Goal: Task Accomplishment & Management: Manage account settings

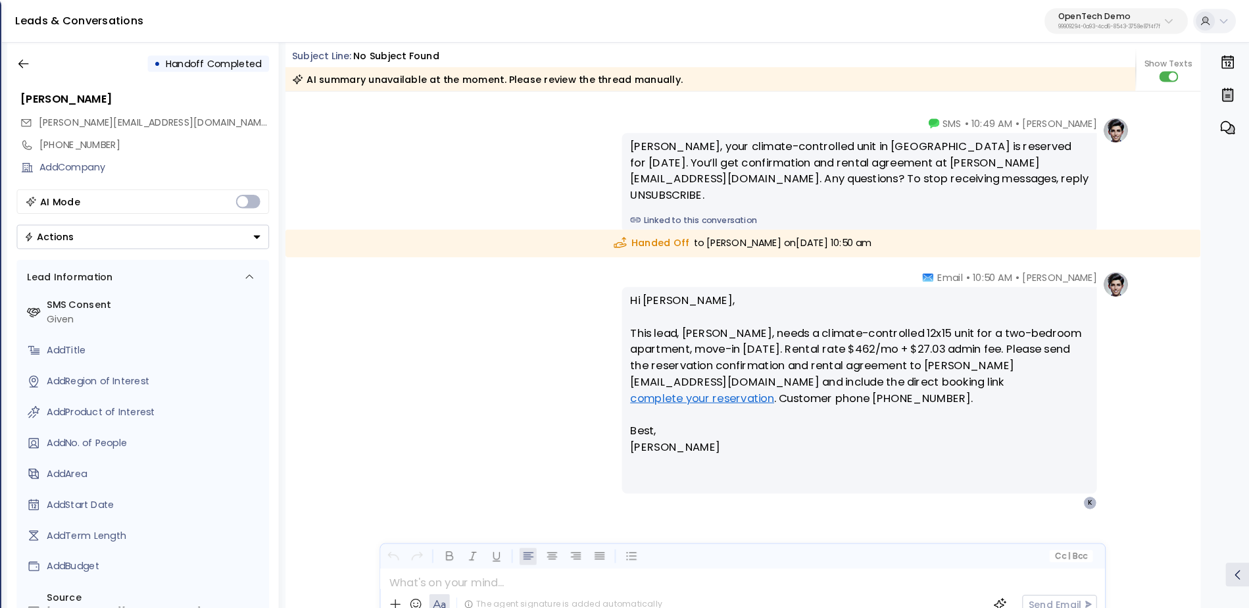
scroll to position [7, 0]
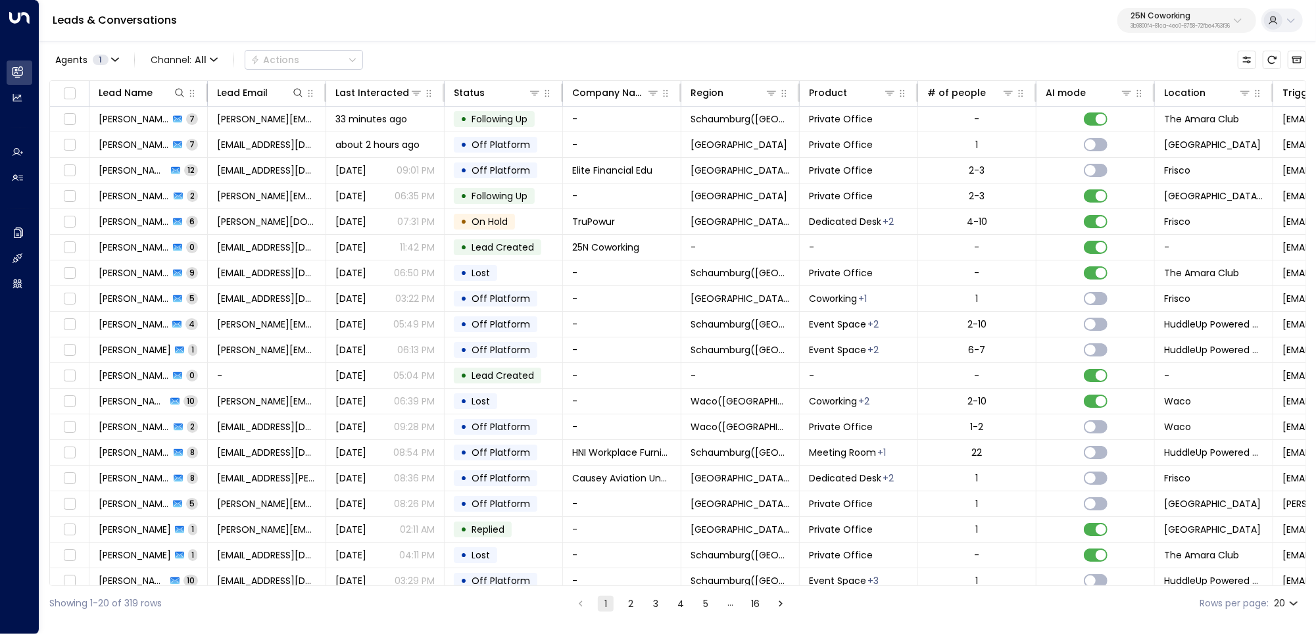
click at [1170, 18] on p "25N Coworking" at bounding box center [1179, 16] width 99 height 8
type input "******"
click at [1115, 99] on div "Pacific Workplaces ID: a0687ae6-caf7-4c35-8de3-5d0dae502acf" at bounding box center [1150, 104] width 191 height 27
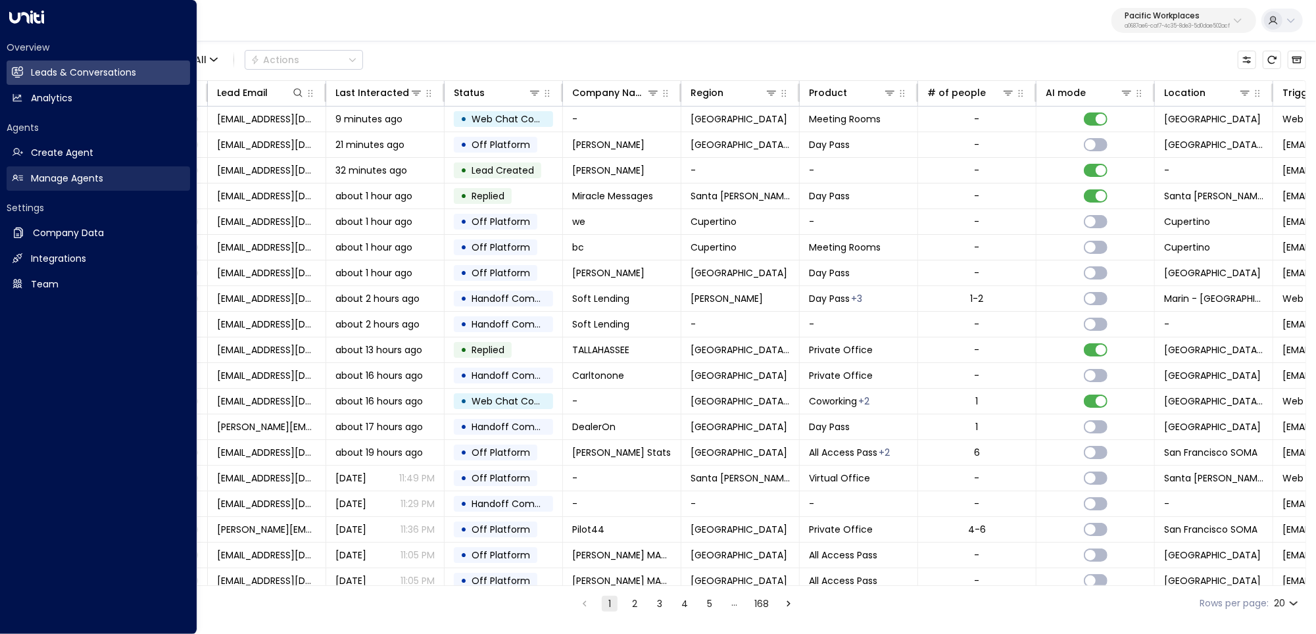
click at [74, 185] on link "Manage Agents Manage Agents" at bounding box center [98, 178] width 183 height 24
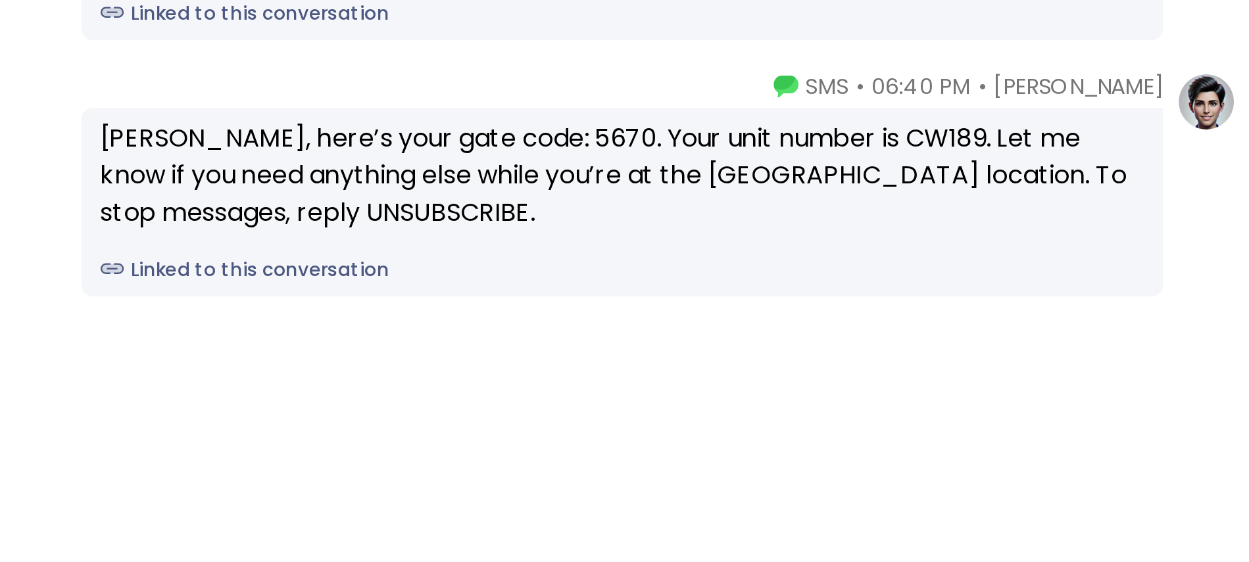
scroll to position [5, 0]
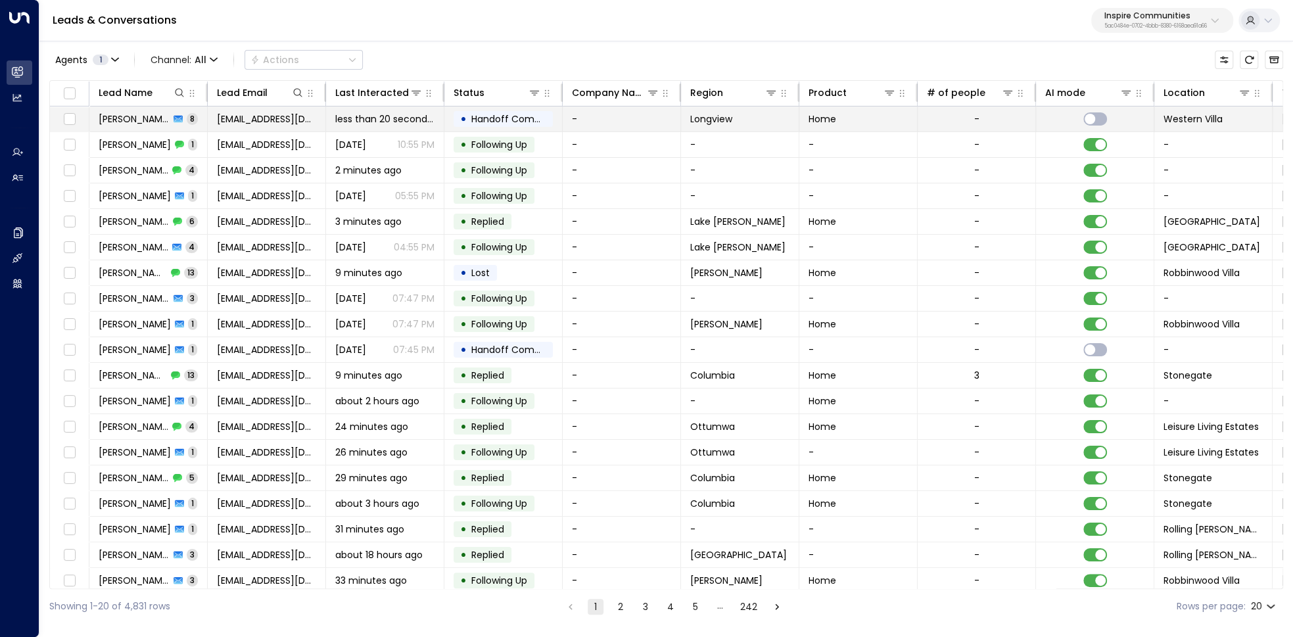
click at [155, 114] on span "[PERSON_NAME]" at bounding box center [134, 118] width 71 height 13
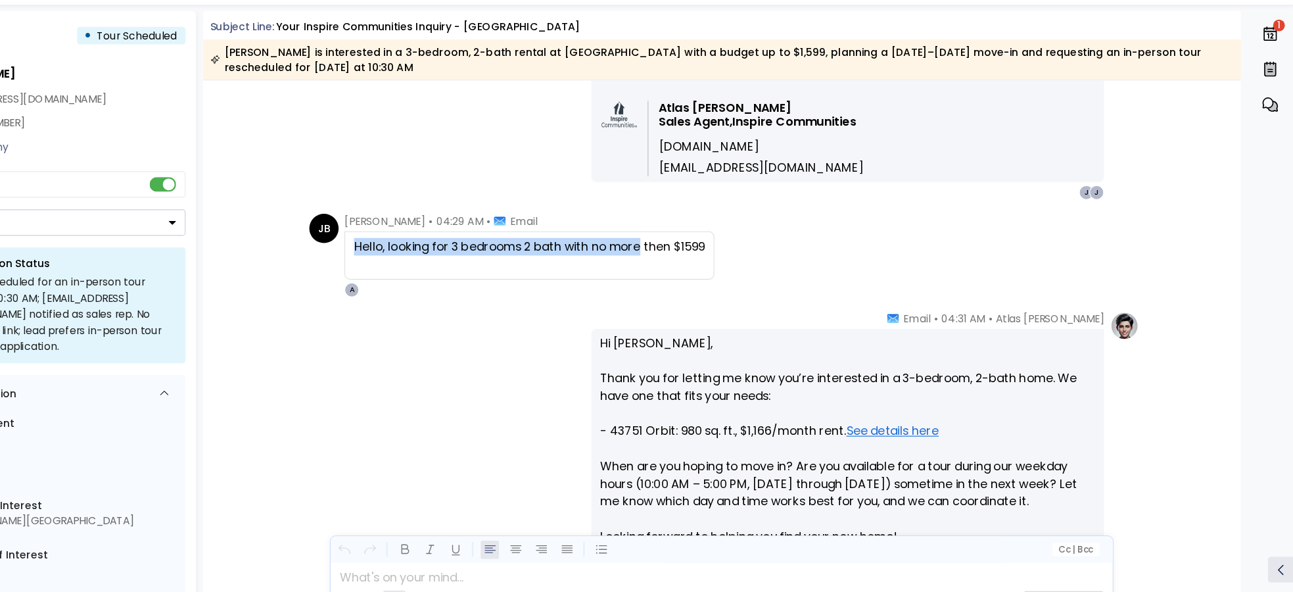
drag, startPoint x: 448, startPoint y: 249, endPoint x: 706, endPoint y: 262, distance: 257.5
click at [706, 262] on div "Hello, looking for 3 bedrooms 2 bath with no more then $1599" at bounding box center [607, 258] width 315 height 16
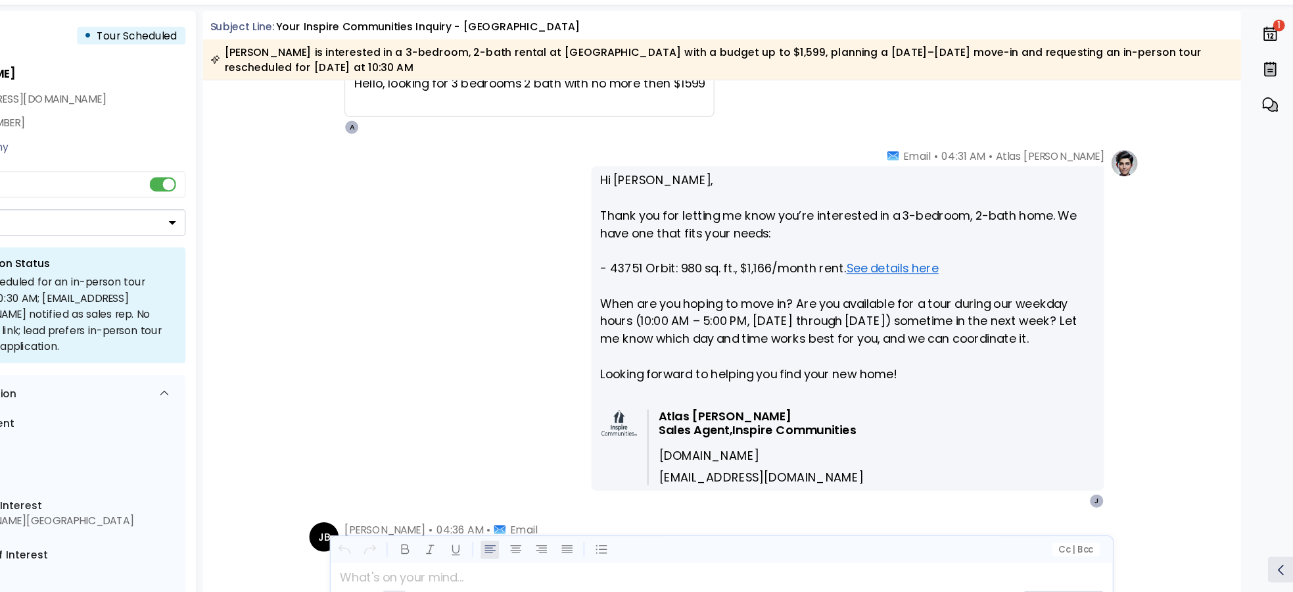
click at [722, 277] on p "Hi Jennifer, Thank you for letting me know you’re interested in a 3-bedroom, 2-…" at bounding box center [893, 293] width 444 height 205
click at [782, 335] on p "Hi Jennifer, Thank you for letting me know you’re interested in a 3-bedroom, 2-…" at bounding box center [893, 293] width 444 height 205
click at [781, 327] on p "Hi Jennifer, Thank you for letting me know you’re interested in a 3-bedroom, 2-…" at bounding box center [893, 293] width 444 height 205
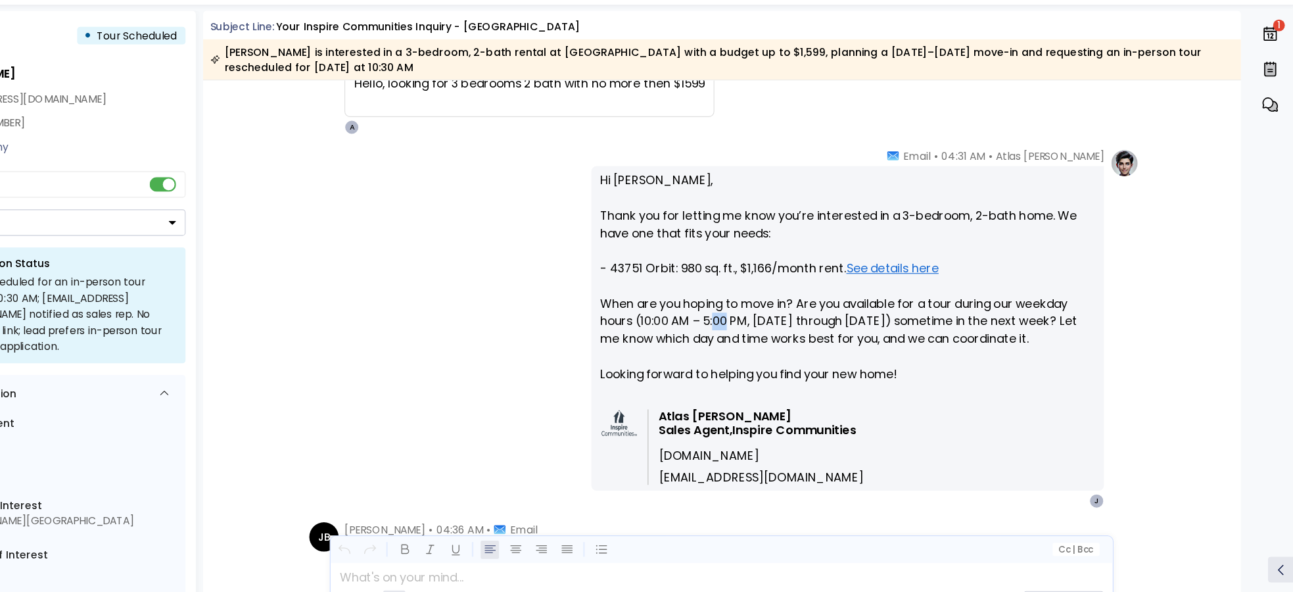
click at [781, 327] on p "Hi Jennifer, Thank you for letting me know you’re interested in a 3-bedroom, 2-…" at bounding box center [893, 293] width 444 height 205
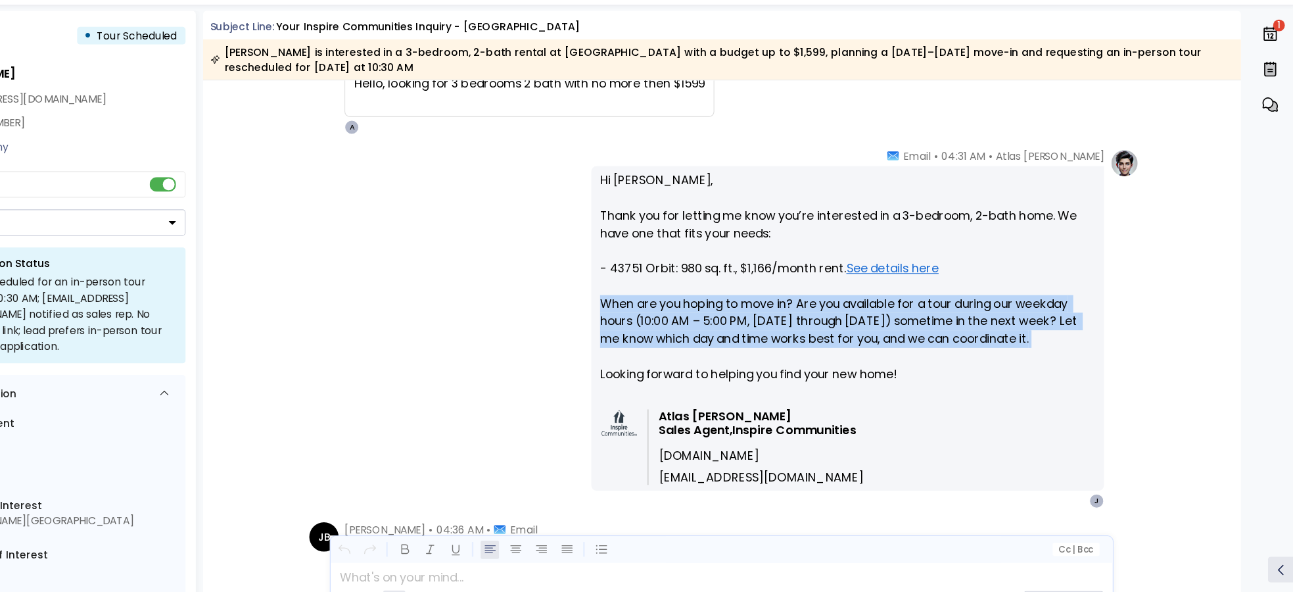
click at [781, 327] on p "Hi Jennifer, Thank you for letting me know you’re interested in a 3-bedroom, 2-…" at bounding box center [893, 293] width 444 height 205
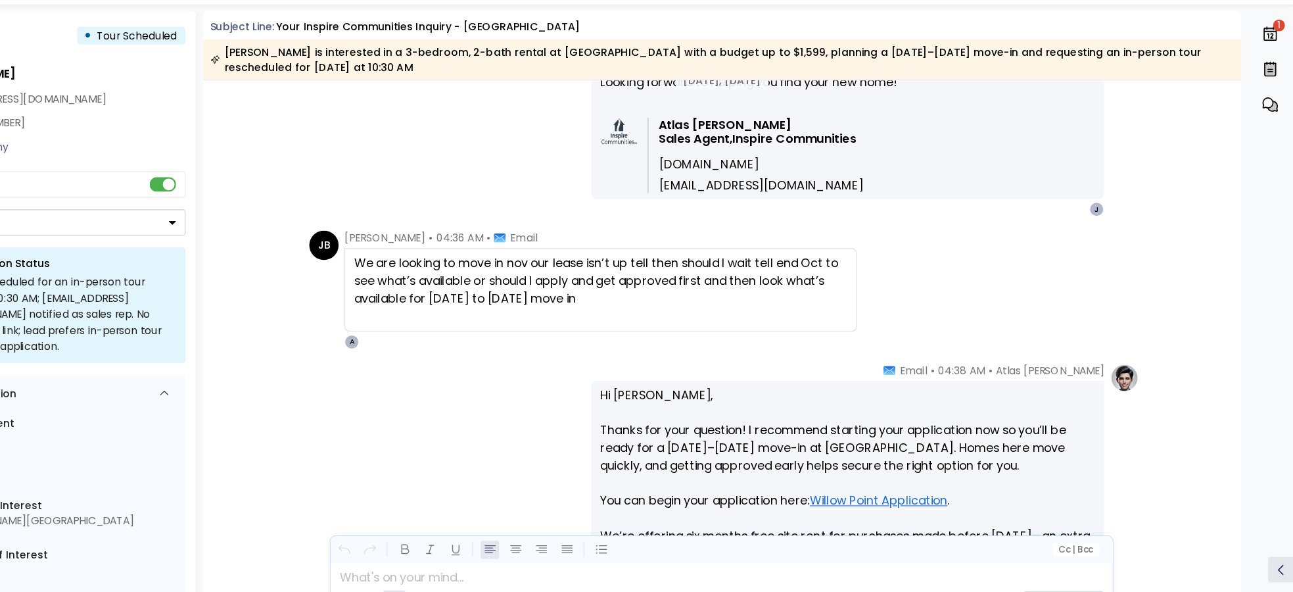
click at [602, 248] on span "Email" at bounding box center [602, 249] width 24 height 13
click at [601, 280] on div "We are looking to move in nov our lease isn’t up tell then should I wait tell e…" at bounding box center [671, 288] width 443 height 47
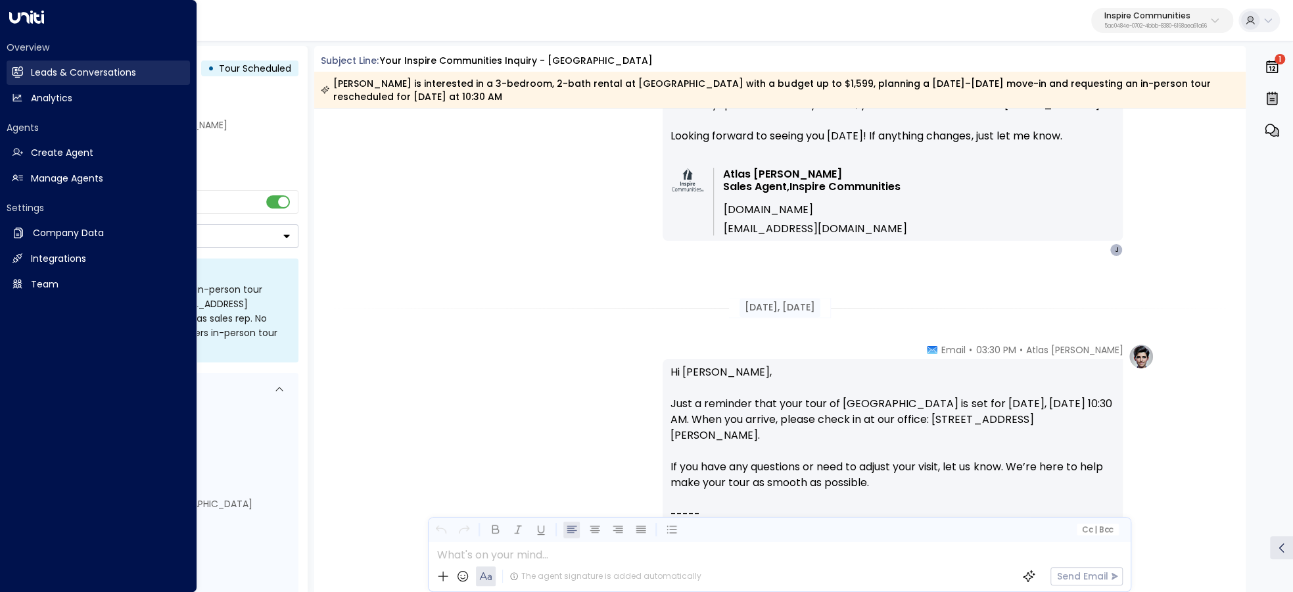
click at [61, 72] on h2 "Leads & Conversations" at bounding box center [83, 73] width 105 height 14
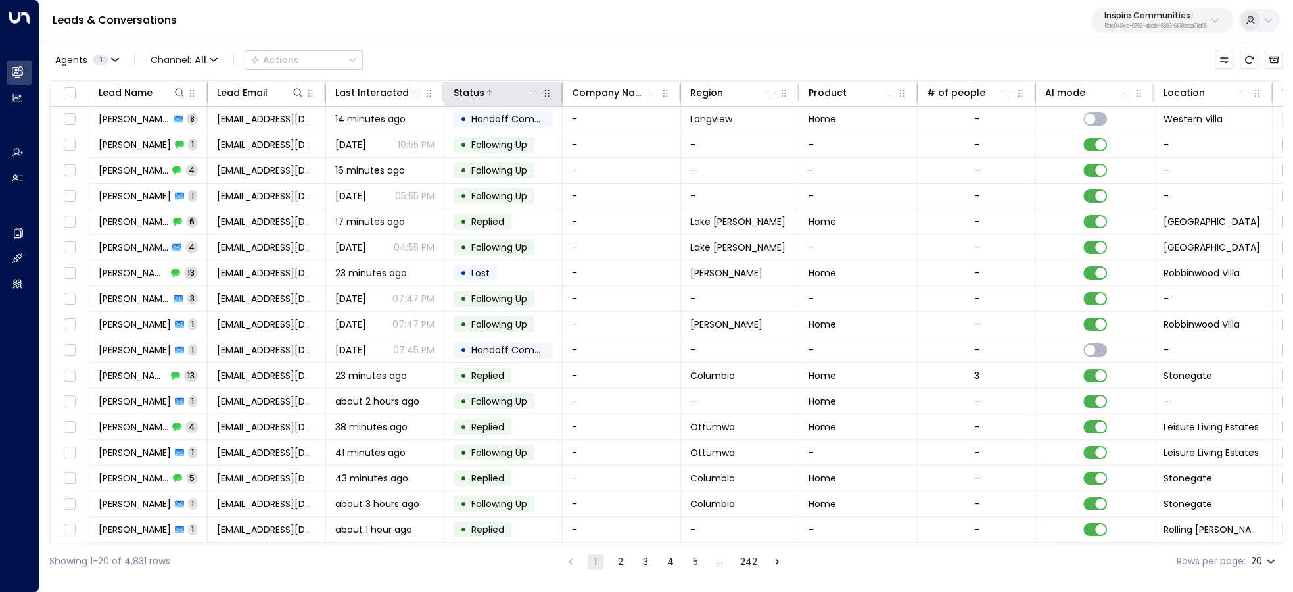
click at [531, 93] on icon at bounding box center [534, 92] width 11 height 11
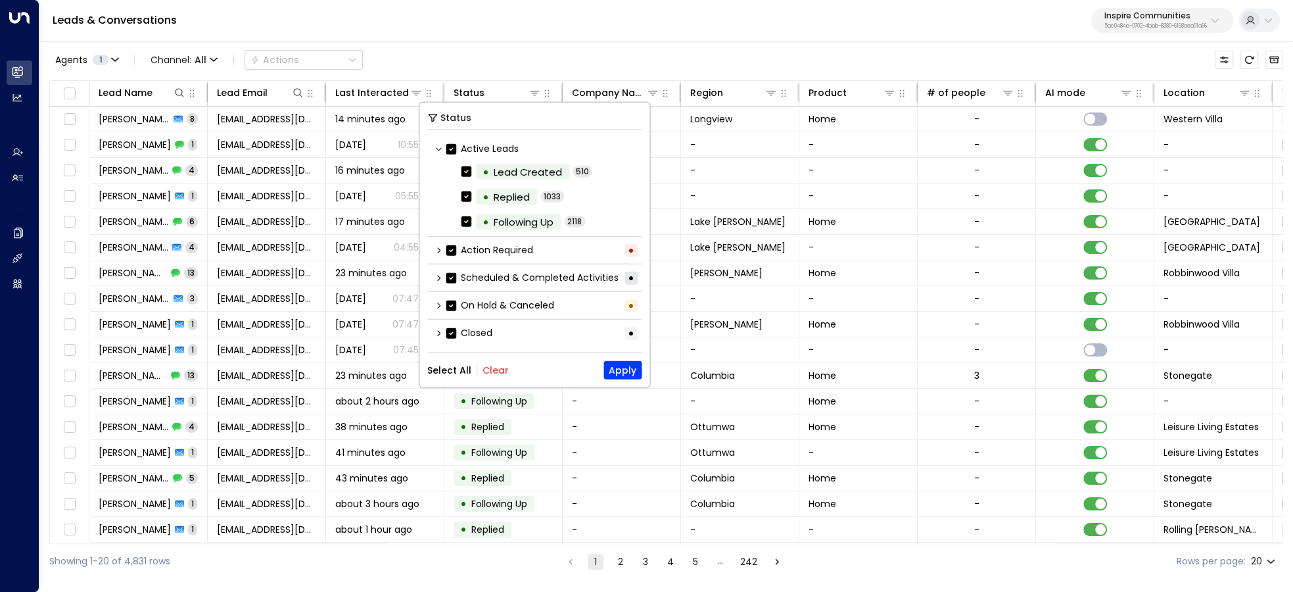
click at [440, 277] on icon at bounding box center [439, 278] width 8 height 8
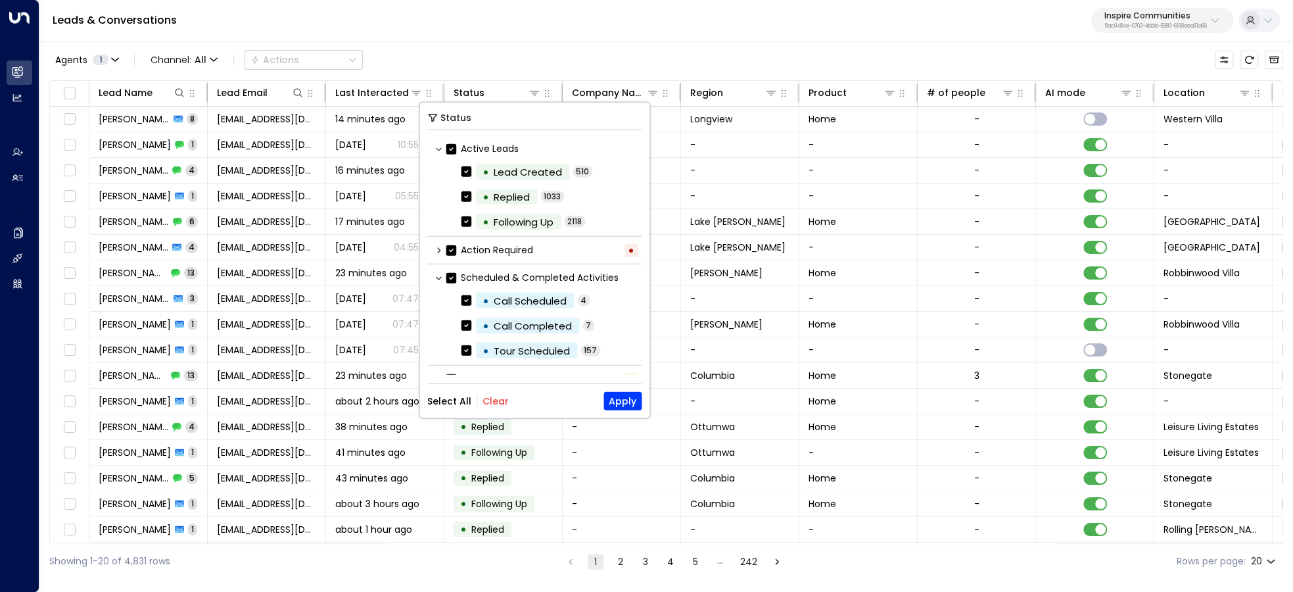
click at [494, 402] on button "Clear" at bounding box center [496, 401] width 26 height 11
click at [625, 402] on button "Apply" at bounding box center [623, 401] width 38 height 18
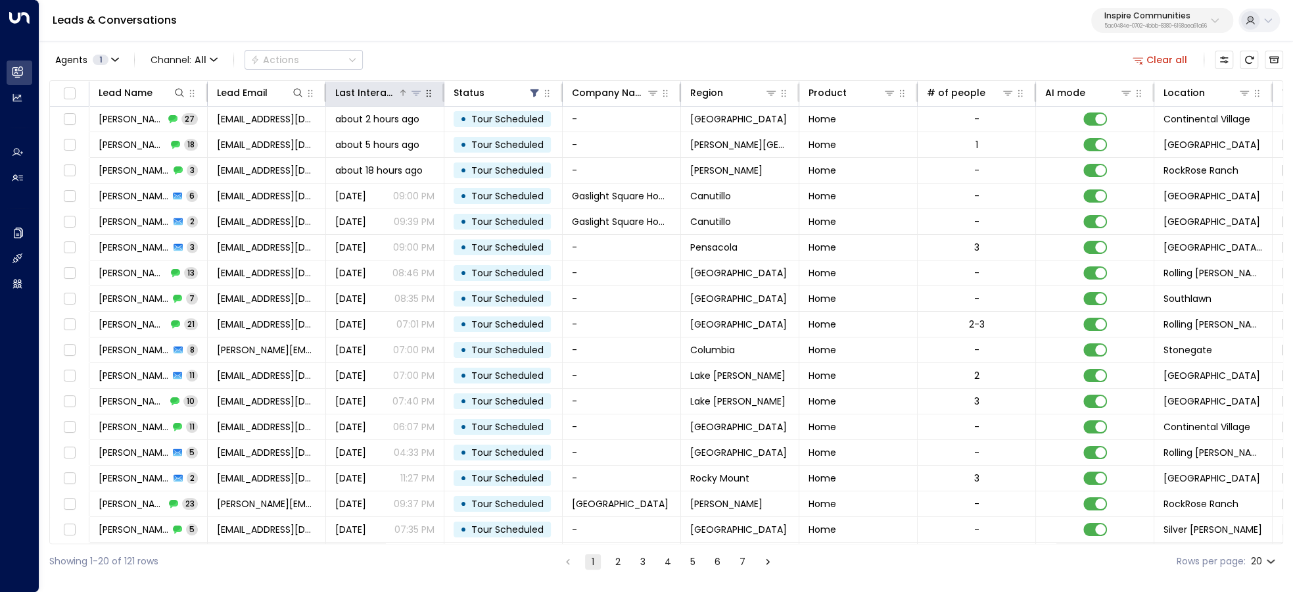
click at [375, 91] on div "Last Interacted" at bounding box center [366, 93] width 62 height 16
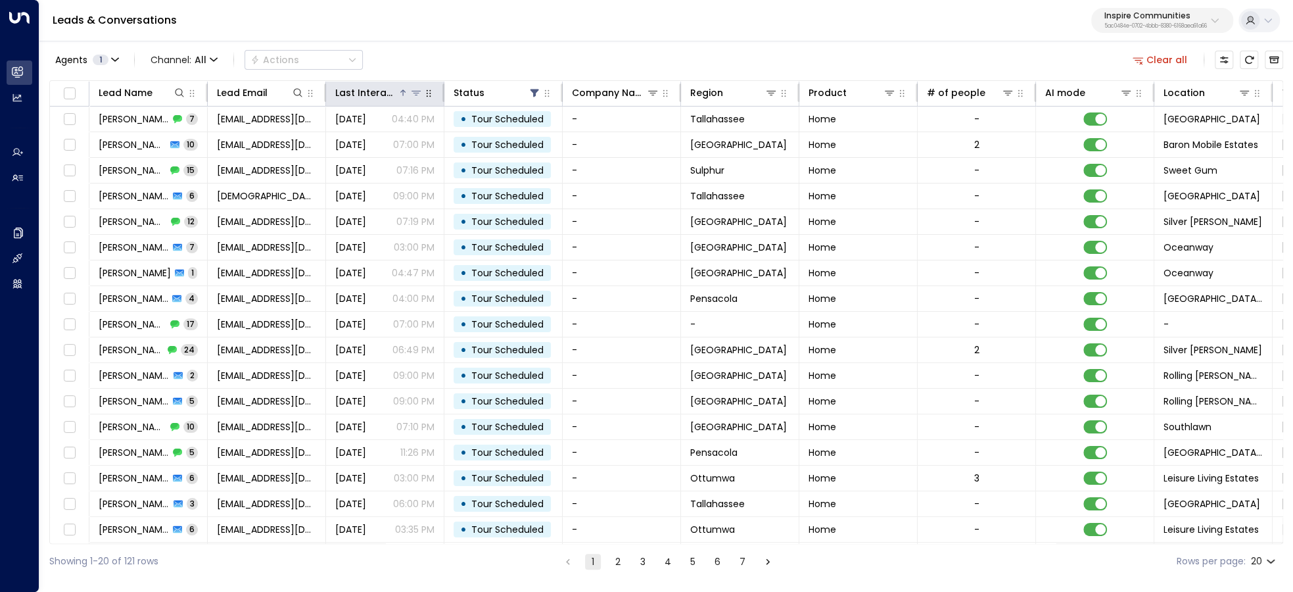
click at [375, 91] on div "Last Interacted" at bounding box center [366, 93] width 62 height 16
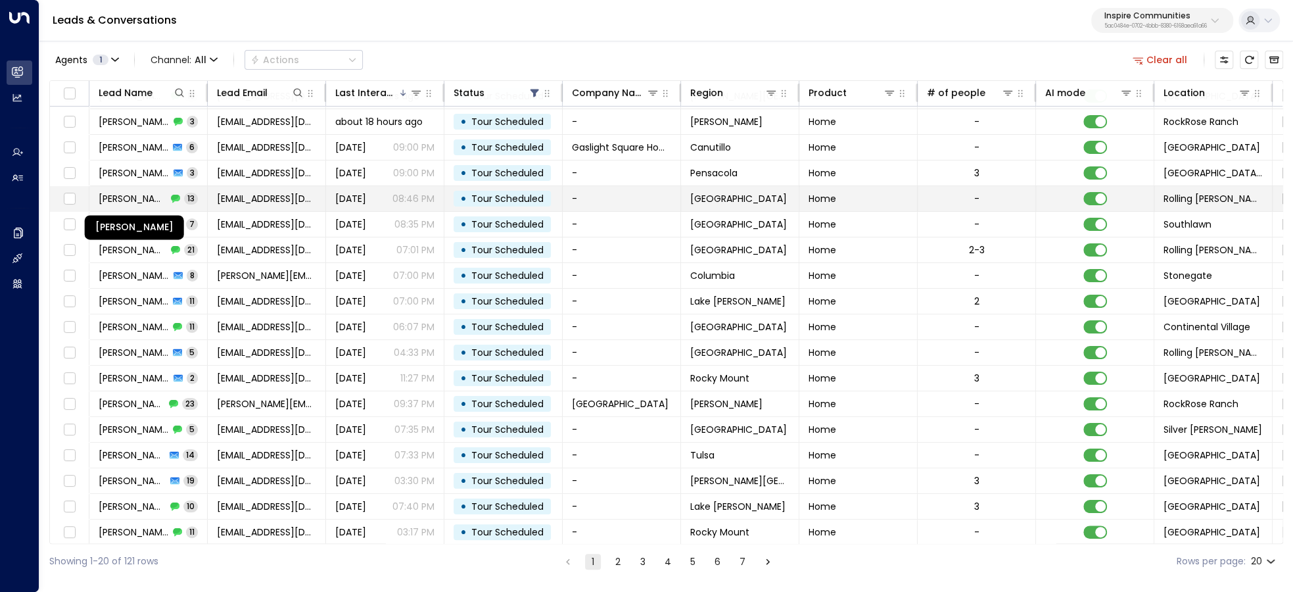
click at [157, 201] on span "Jasmine Betters" at bounding box center [133, 198] width 68 height 13
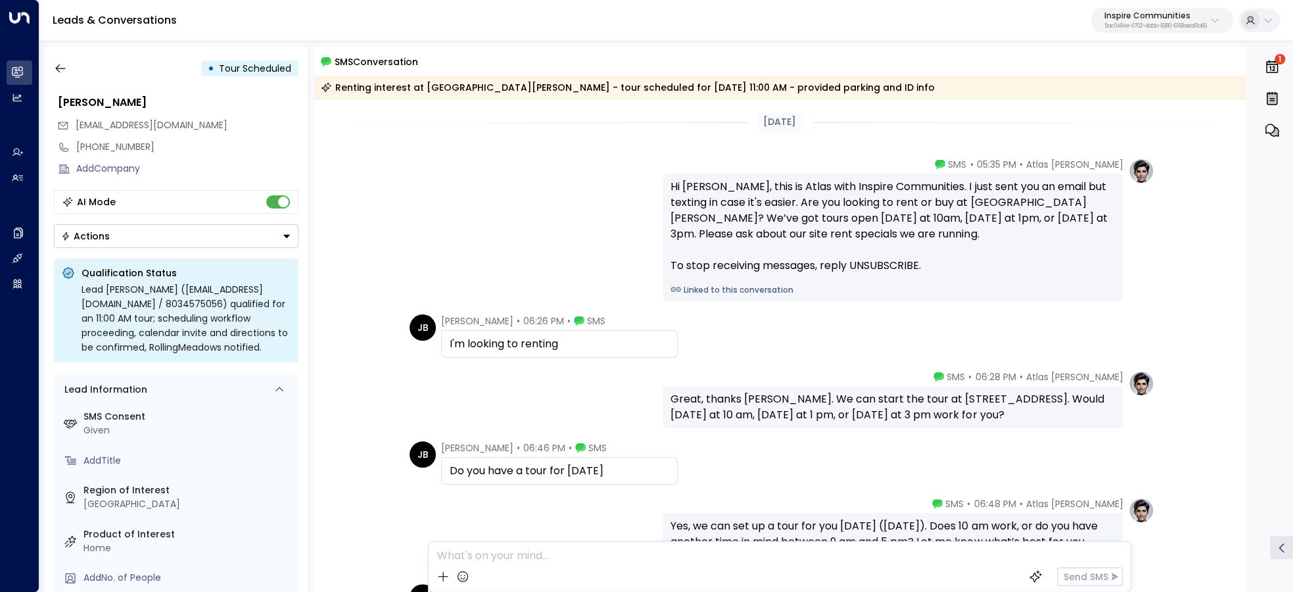
click at [703, 293] on link "Linked to this conversation" at bounding box center [893, 290] width 444 height 12
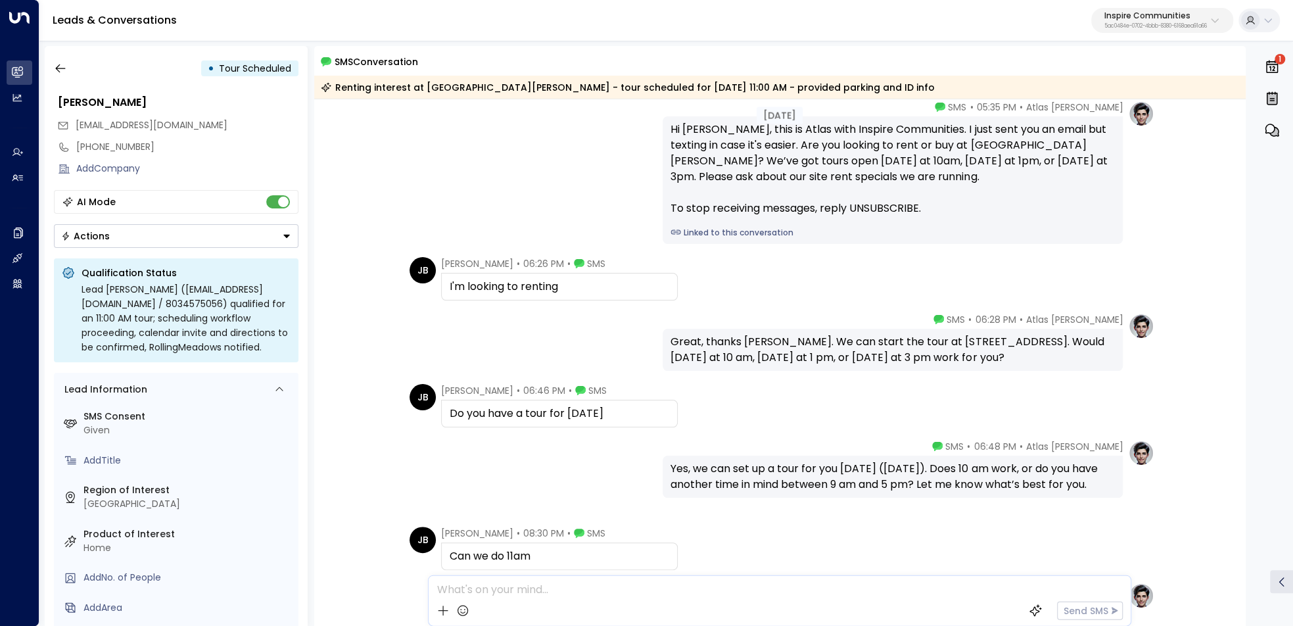
scroll to position [74, 0]
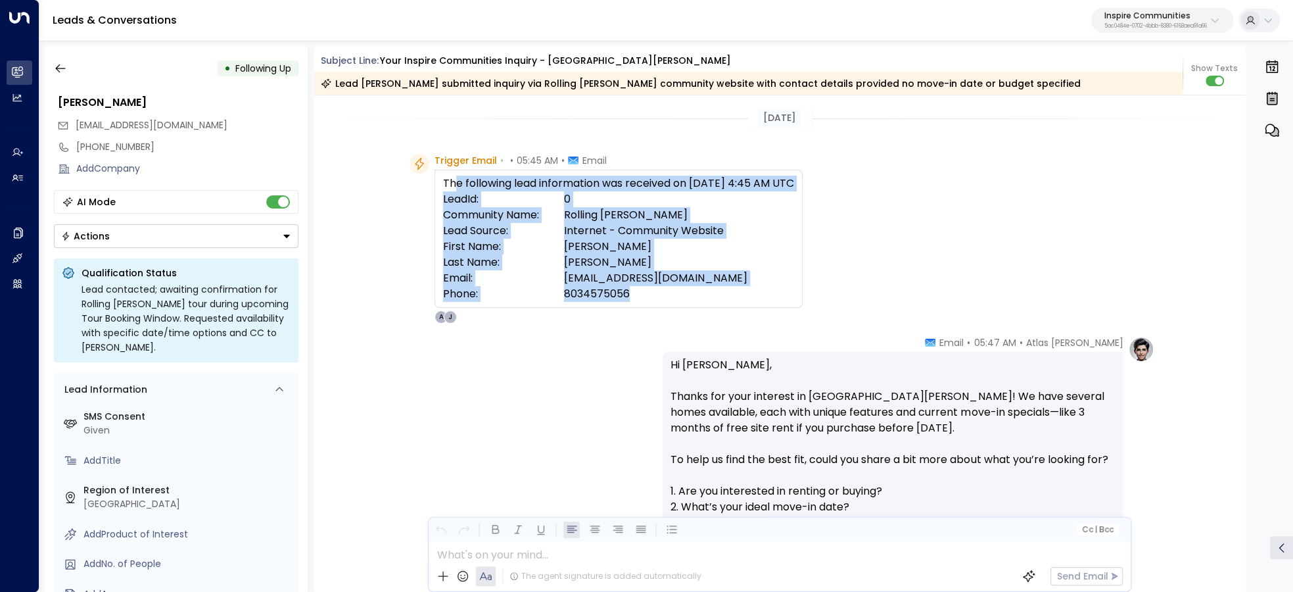
drag, startPoint x: 468, startPoint y: 185, endPoint x: 734, endPoint y: 290, distance: 286.3
click at [734, 290] on div "The following lead information was received on 10/6/2025 - 4:45 AM UTC LeadId: …" at bounding box center [618, 239] width 351 height 126
click at [734, 290] on td "8034575056" at bounding box center [679, 294] width 231 height 16
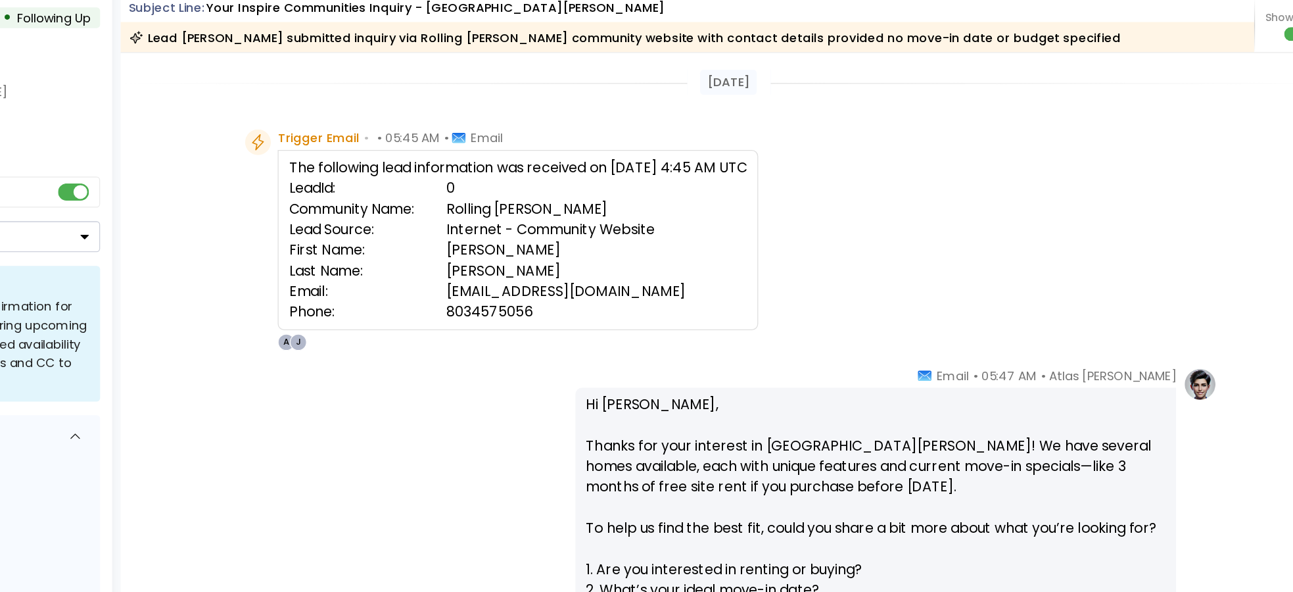
click at [659, 233] on td "Internet - Community Website" at bounding box center [679, 231] width 231 height 16
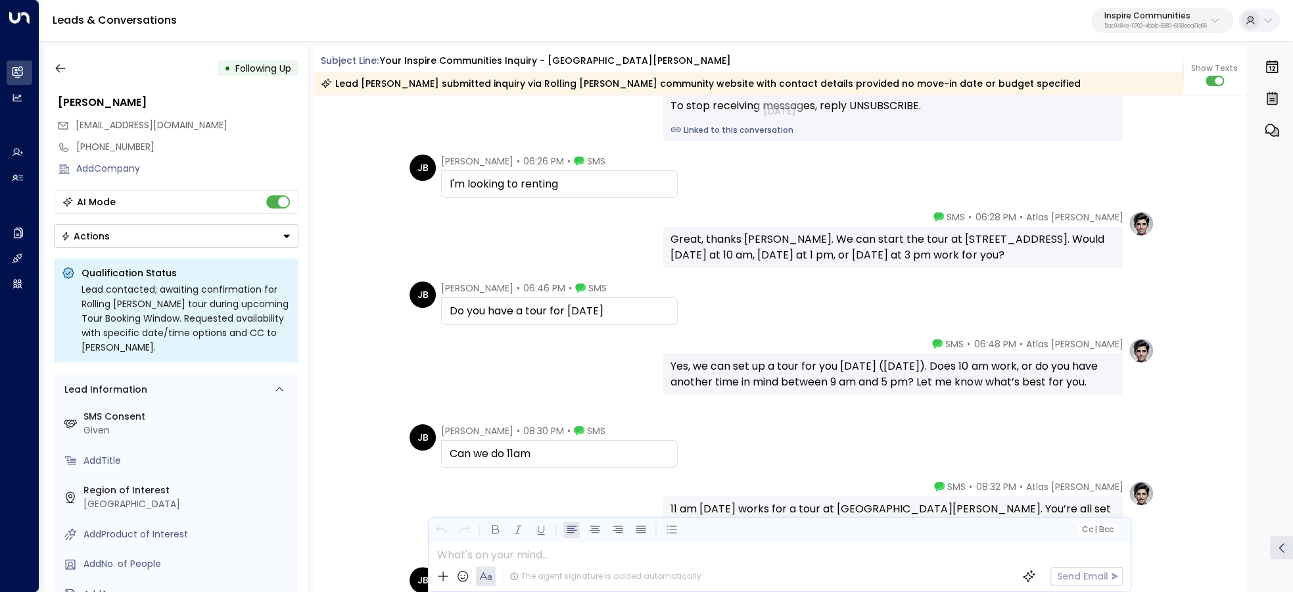
scroll to position [1806, 0]
drag, startPoint x: 706, startPoint y: 247, endPoint x: 784, endPoint y: 252, distance: 79.0
click at [784, 252] on div "Great, thanks [PERSON_NAME]. We can start the tour at [STREET_ADDRESS]. Would […" at bounding box center [893, 245] width 444 height 32
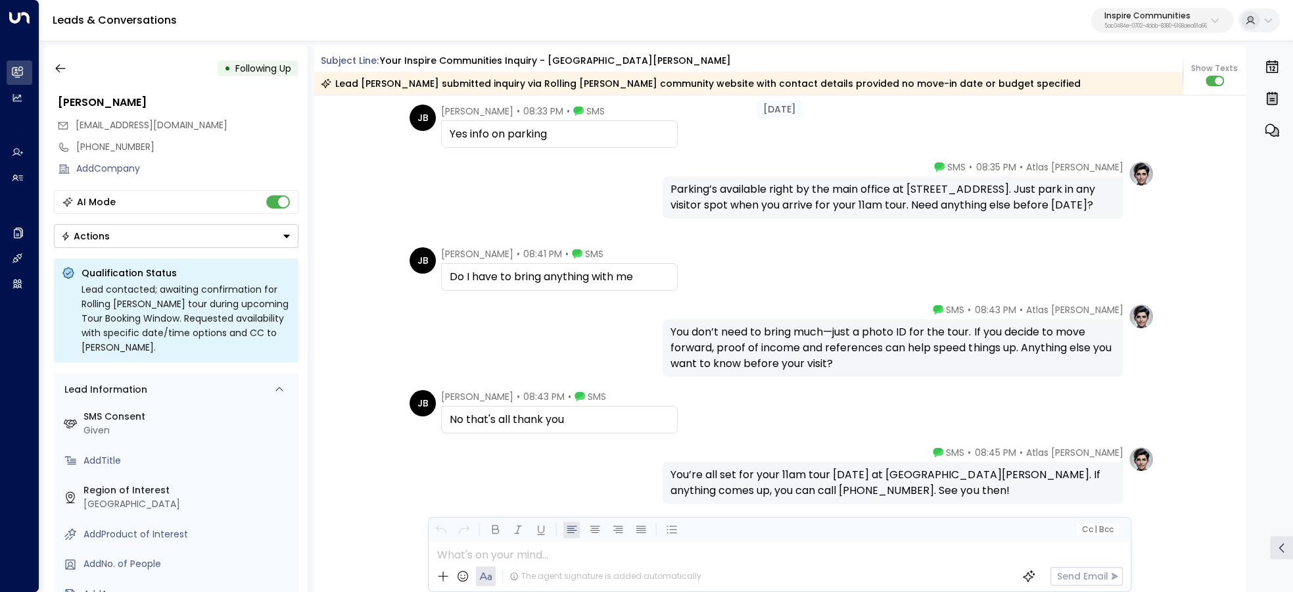
scroll to position [2269, 0]
